Goal: Find specific page/section: Find specific page/section

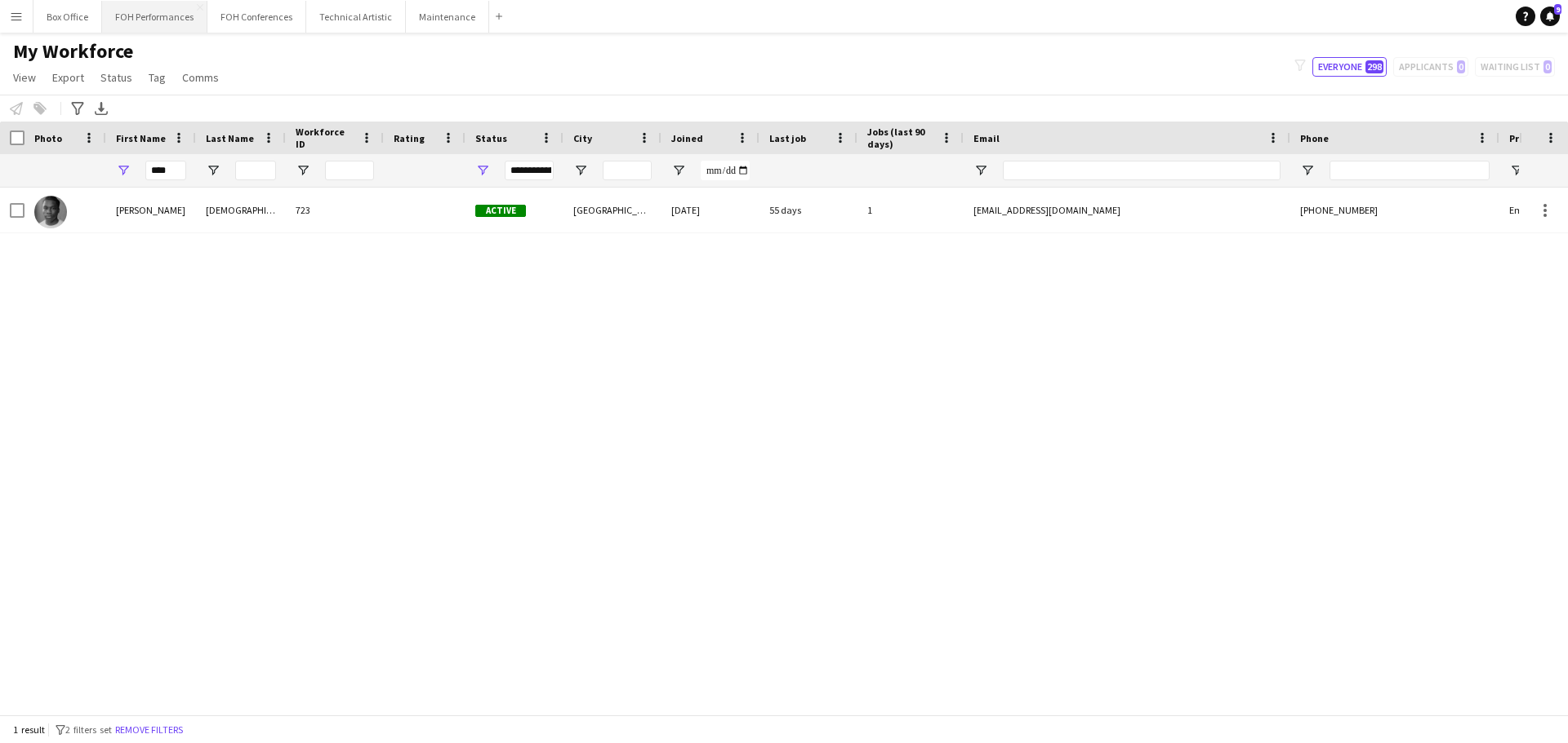
click at [124, 21] on button "FOH Performances Close" at bounding box center [154, 17] width 106 height 32
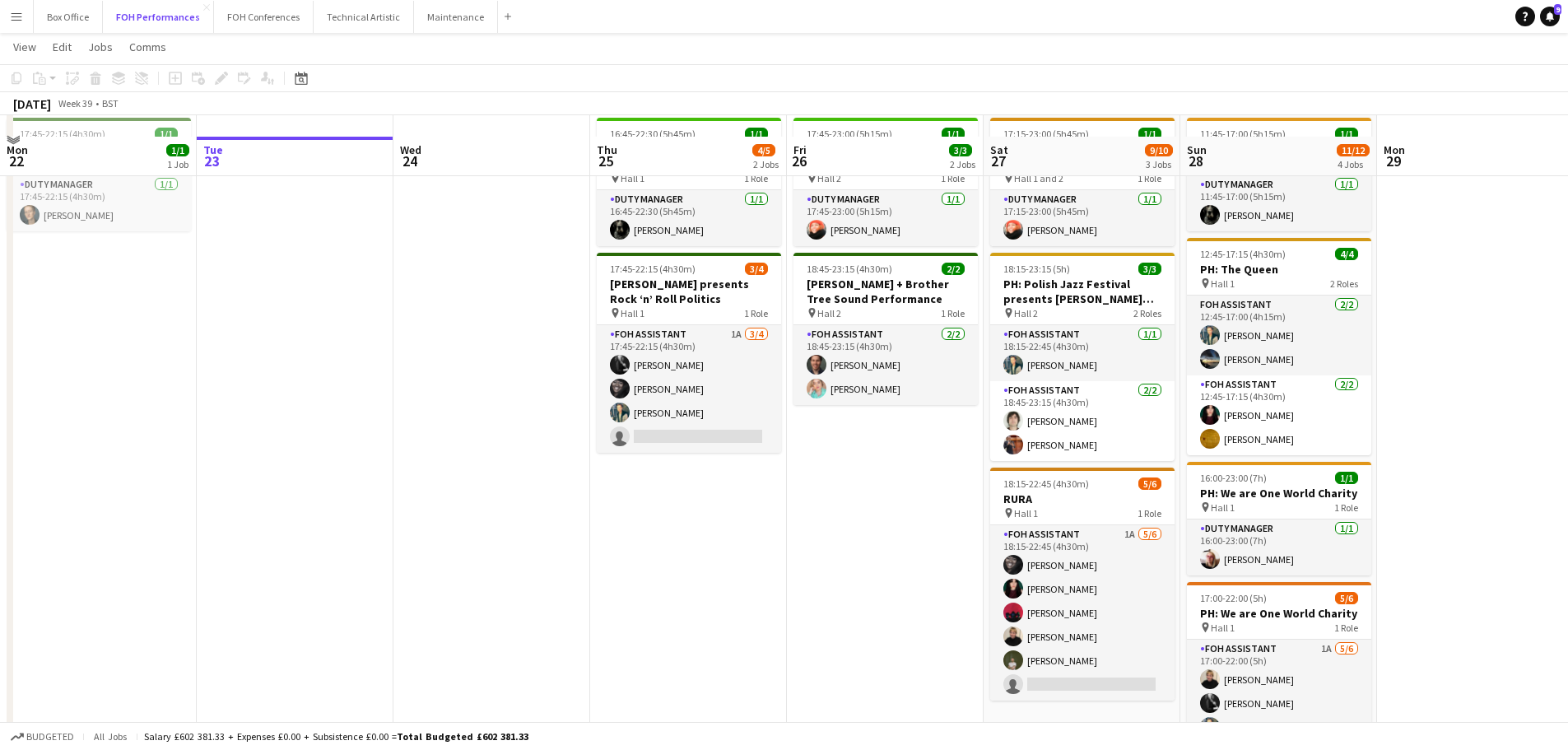
scroll to position [165, 0]
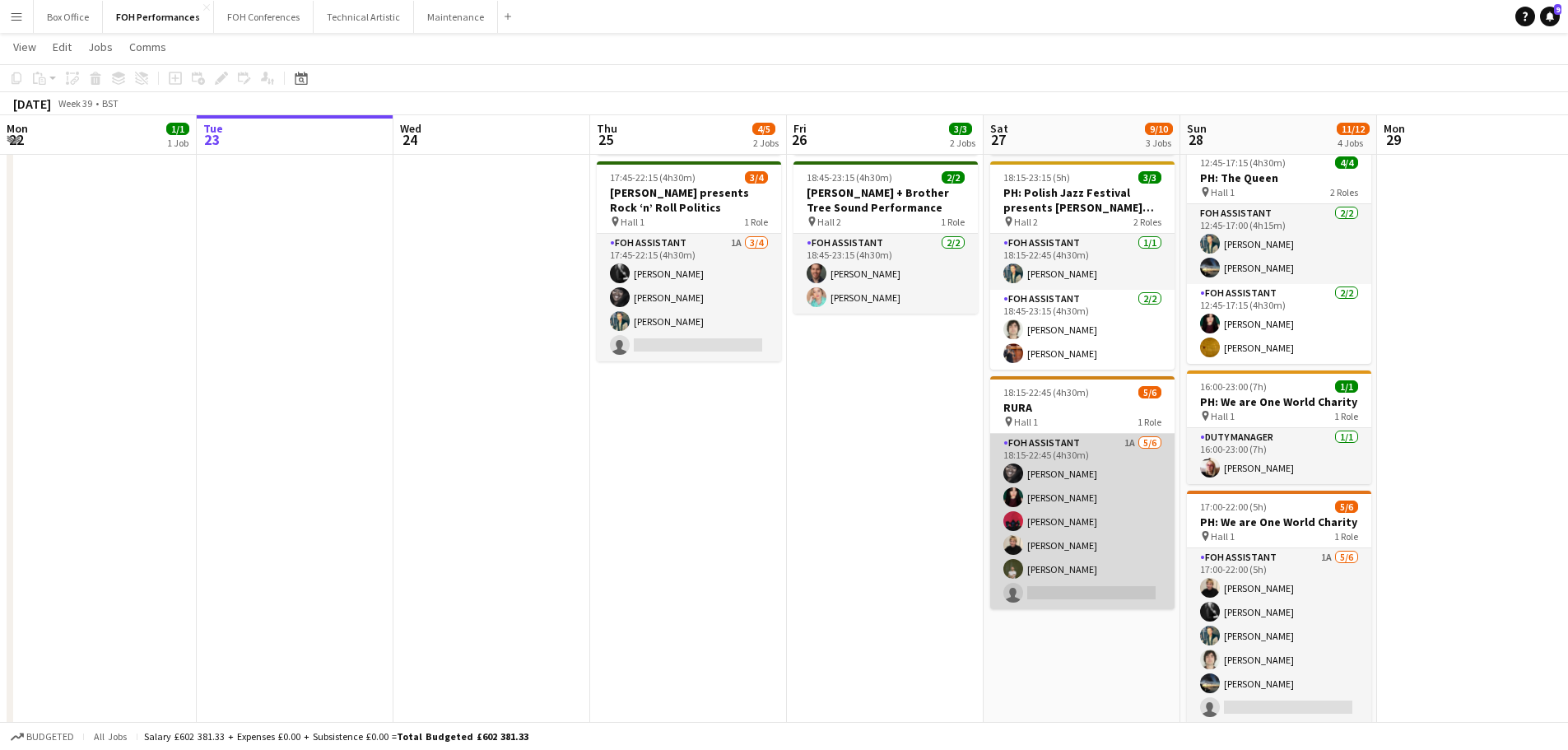
click at [1072, 590] on app-card-role "FOH Assistant 1A [DATE] 18:15-22:45 (4h30m) [PERSON_NAME] [PERSON_NAME] [PERSON…" at bounding box center [1083, 522] width 184 height 176
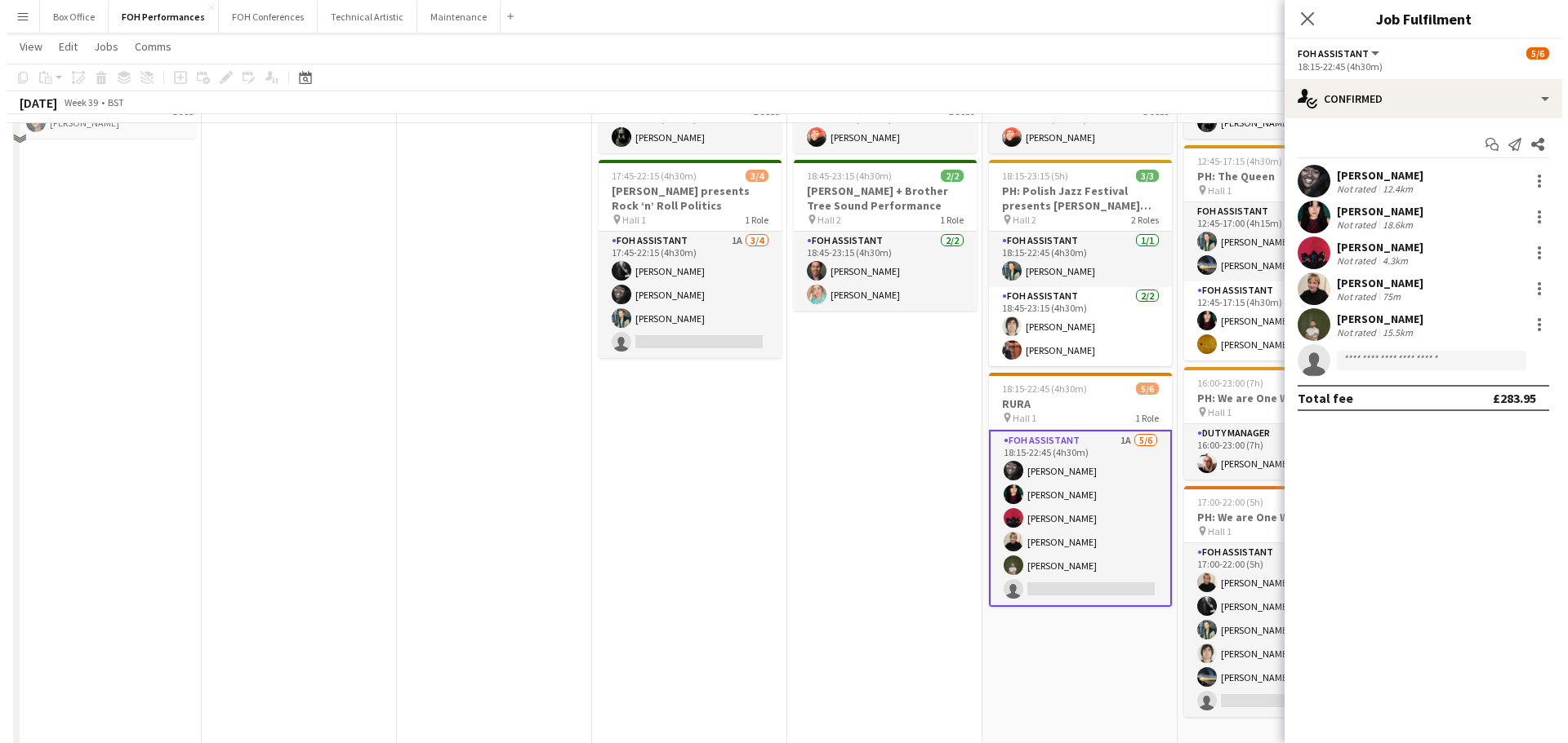
scroll to position [0, 0]
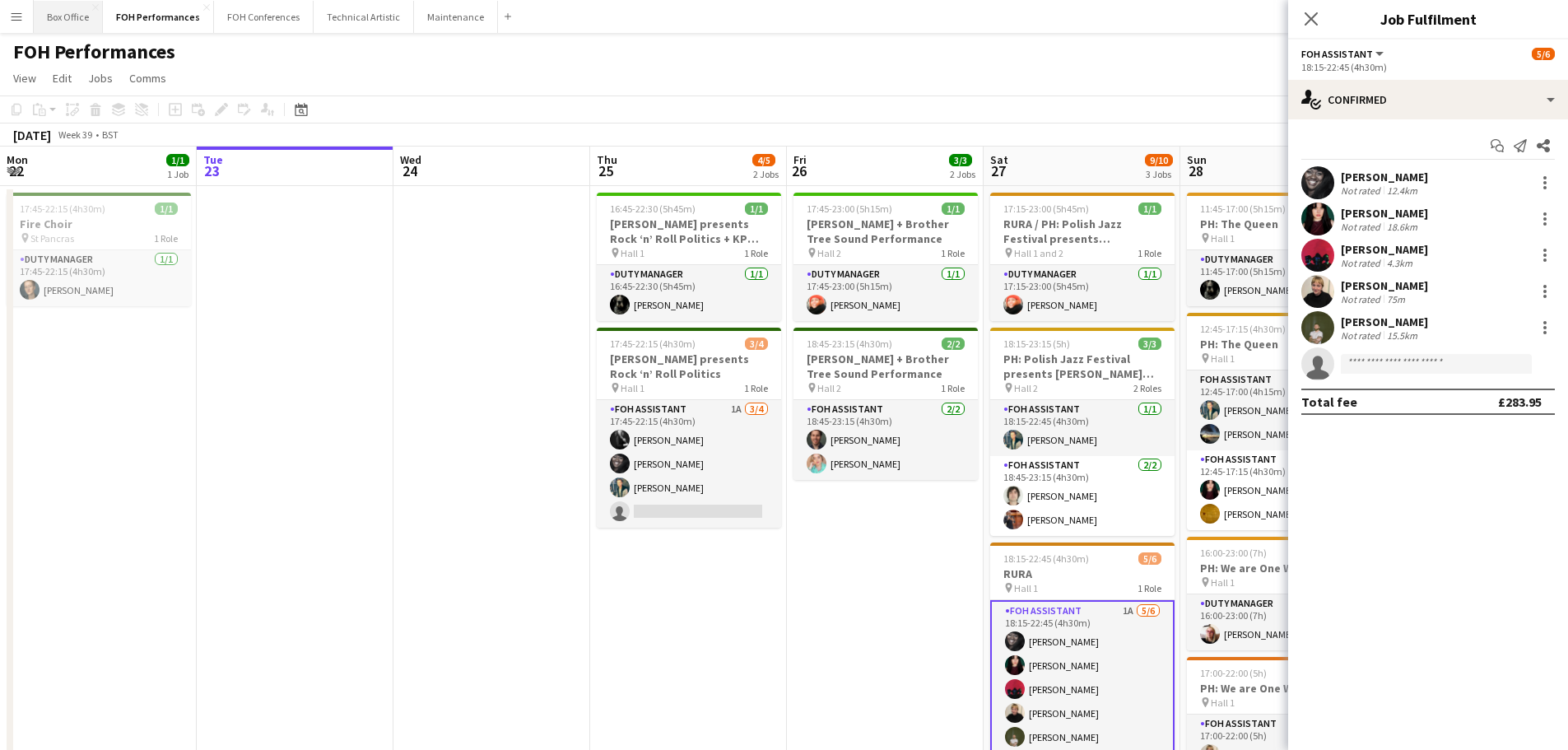
click at [41, 7] on button "Box Office Close" at bounding box center [68, 17] width 69 height 32
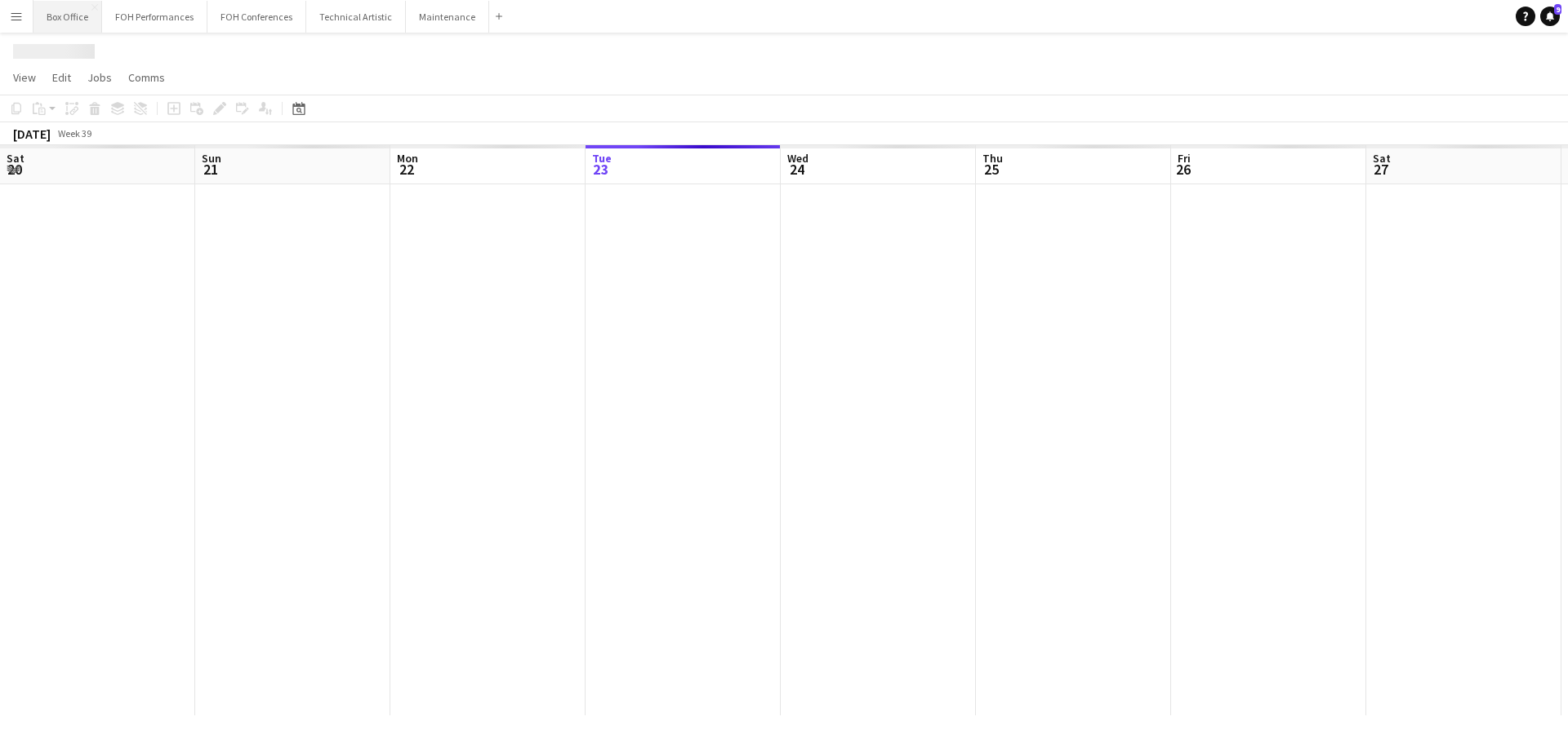
scroll to position [0, 391]
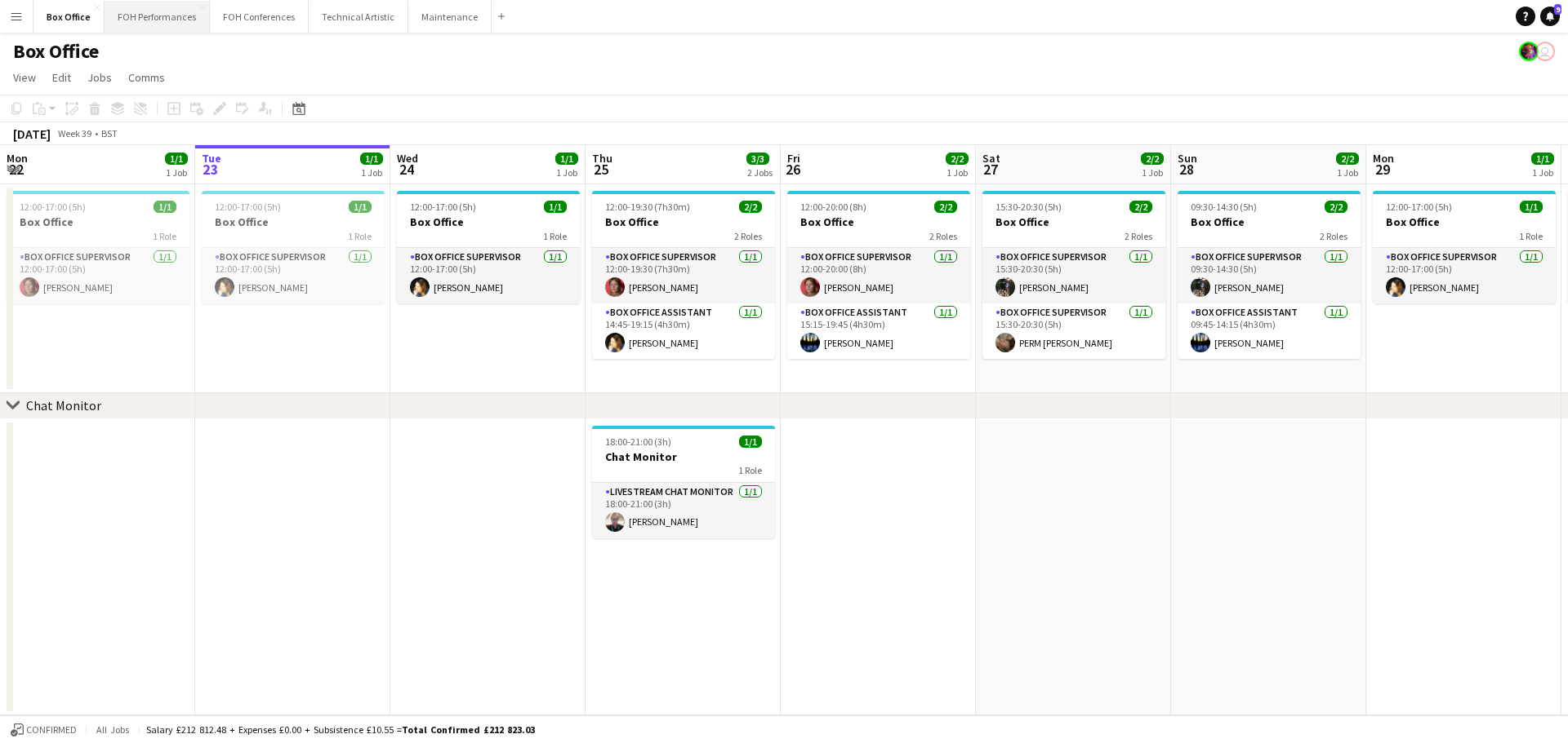
click at [142, 9] on button "FOH Performances Close" at bounding box center [157, 17] width 106 height 32
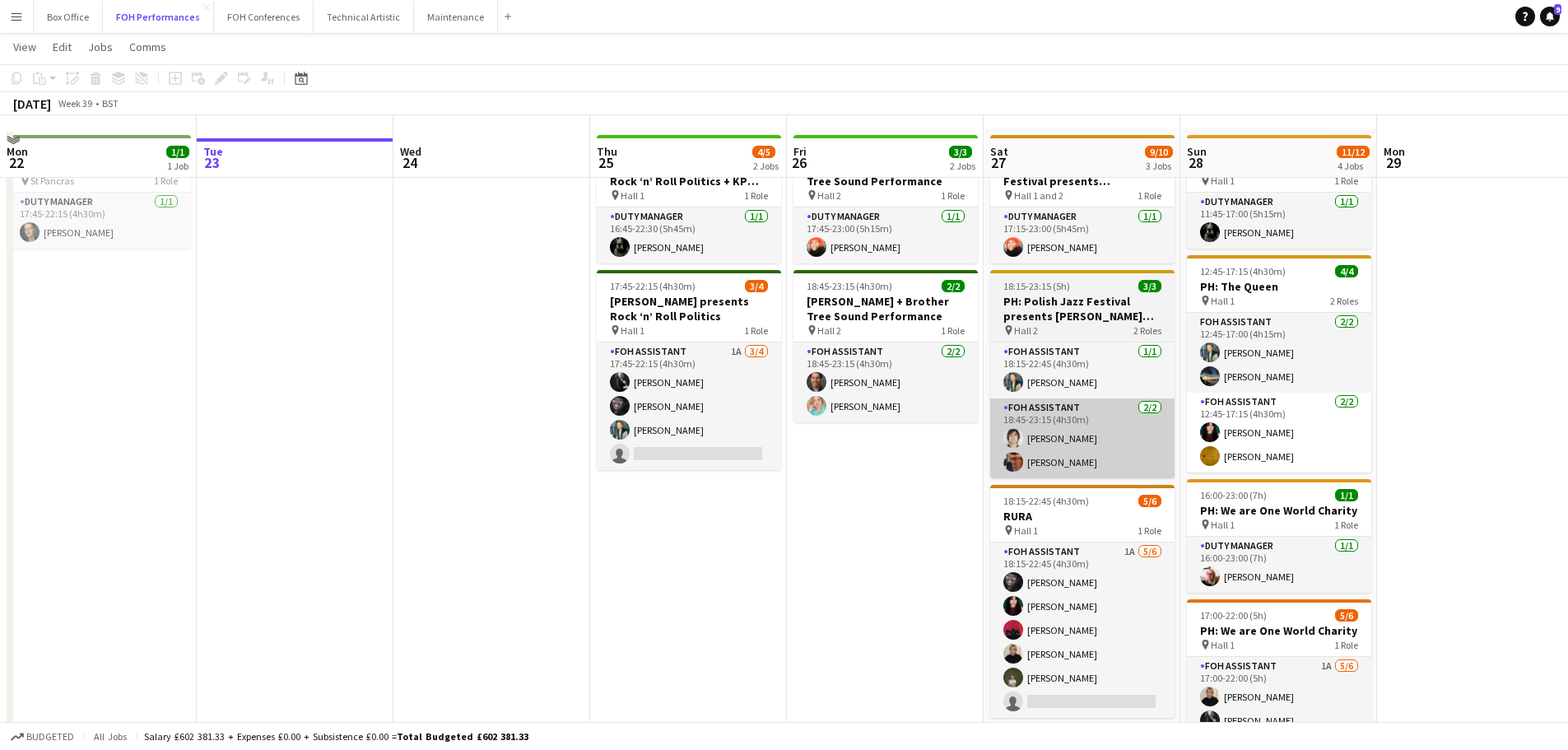
scroll to position [83, 0]
